Goal: Check status: Check status

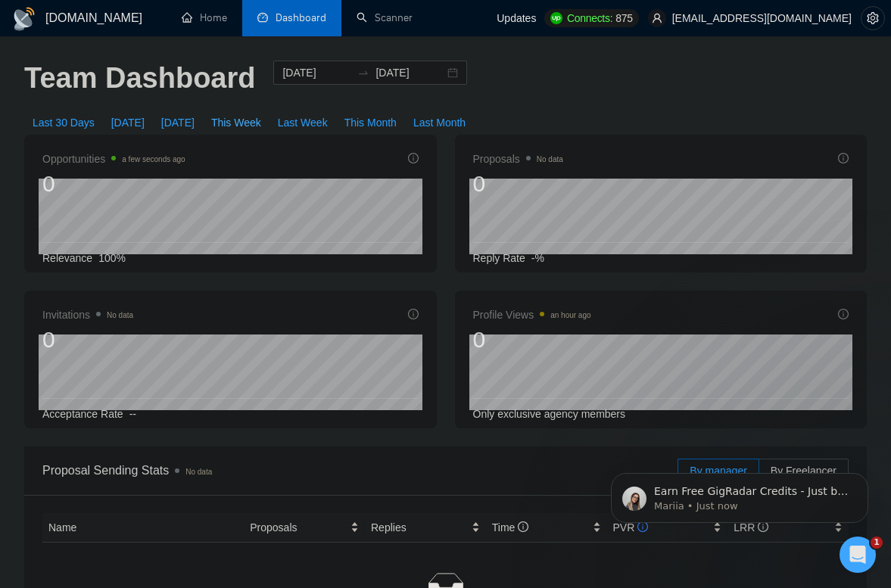
click at [252, 119] on span "This Week" at bounding box center [236, 122] width 50 height 17
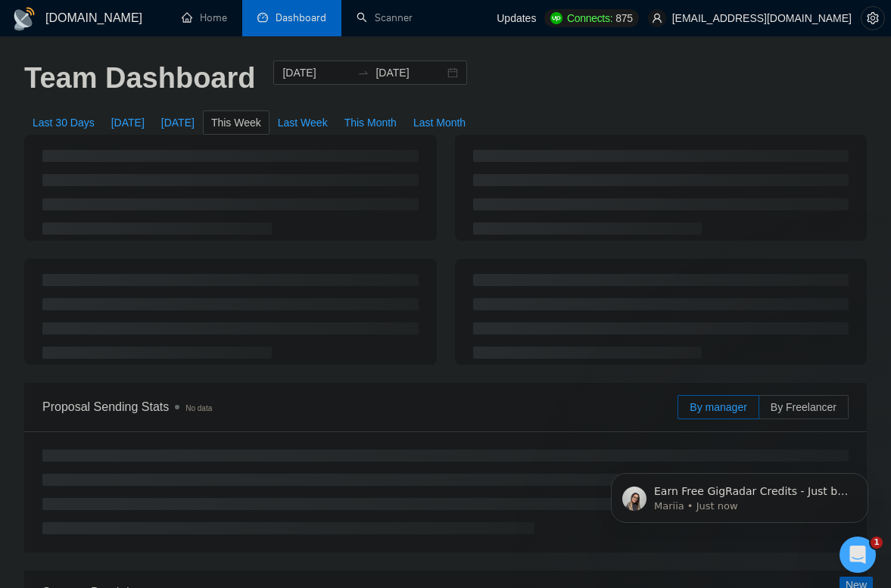
type input "2025-08-11"
type input "2025-08-17"
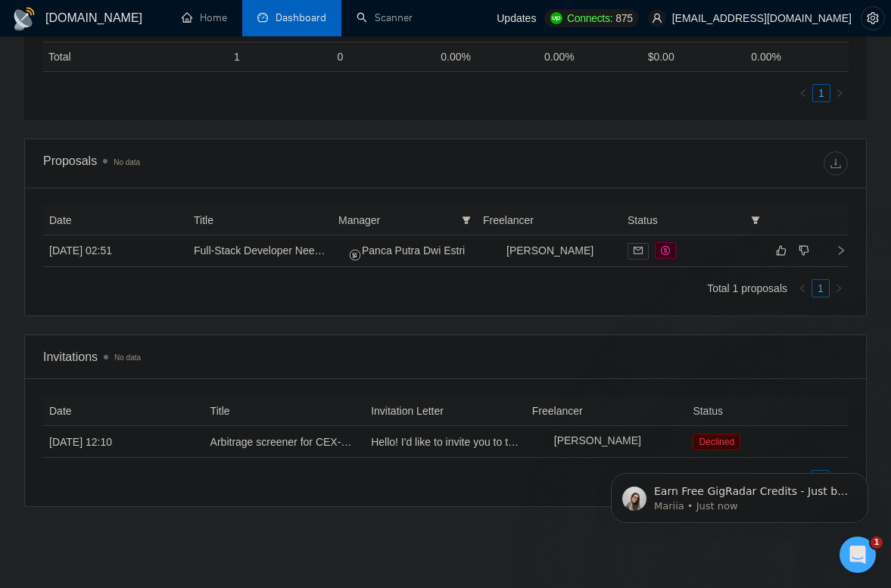
scroll to position [757, 0]
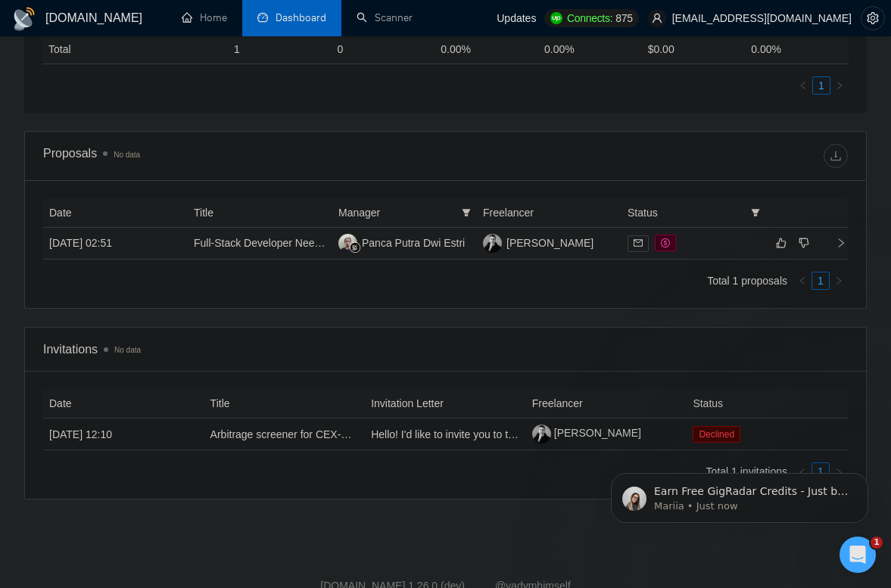
click at [174, 248] on td "12 Aug, 2025 02:51" at bounding box center [115, 244] width 145 height 32
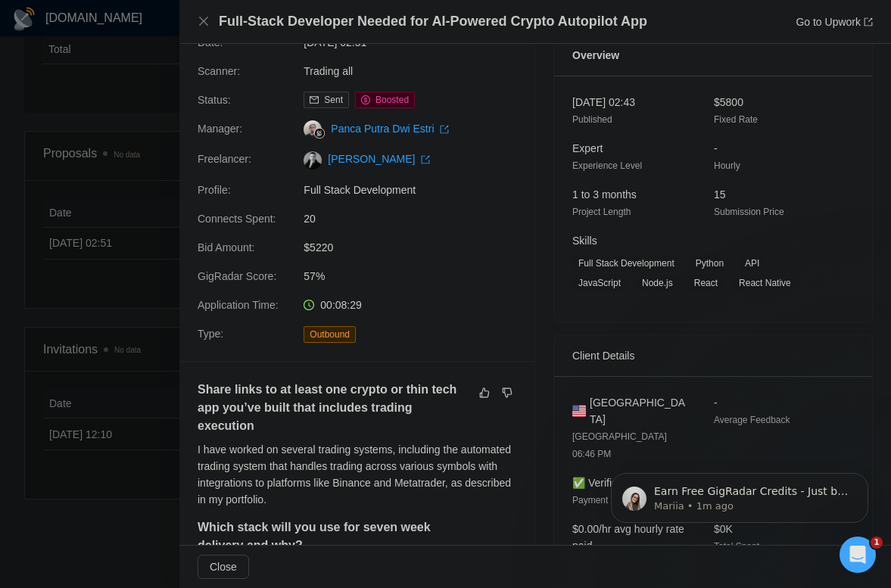
scroll to position [0, 0]
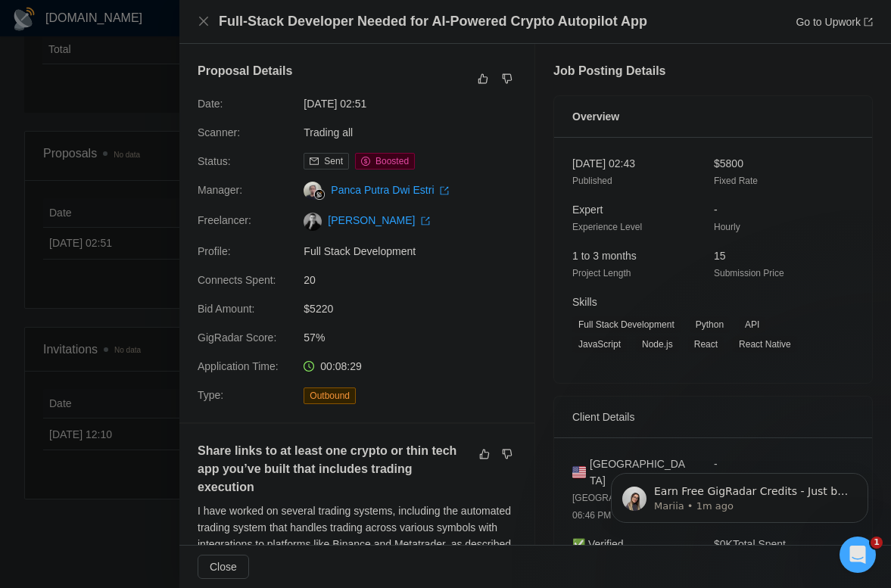
click at [89, 108] on div at bounding box center [445, 294] width 891 height 588
